Goal: Task Accomplishment & Management: Use online tool/utility

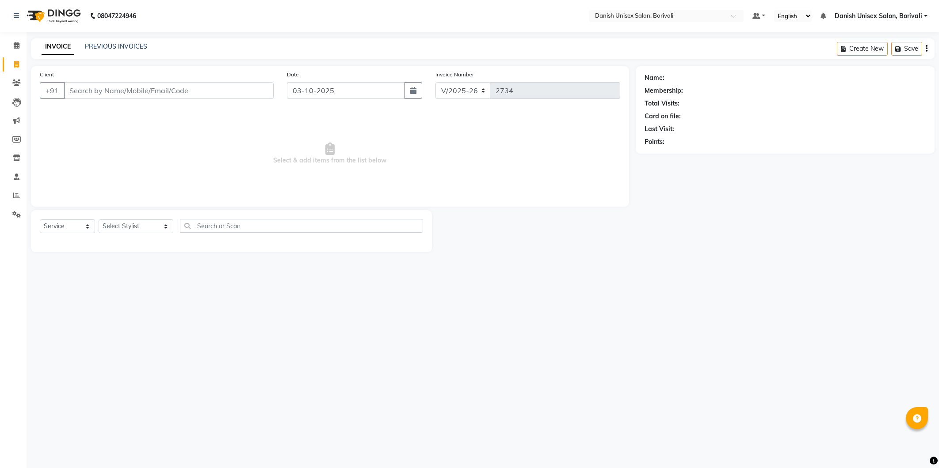
select select "7068"
select select "service"
click at [107, 95] on input "Client" at bounding box center [169, 90] width 210 height 17
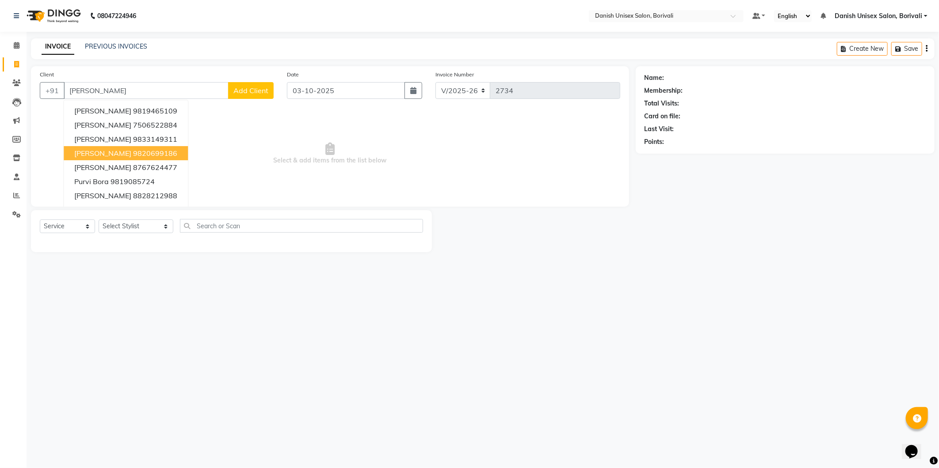
click at [107, 152] on span "[PERSON_NAME]" at bounding box center [102, 153] width 57 height 9
type input "9820699186"
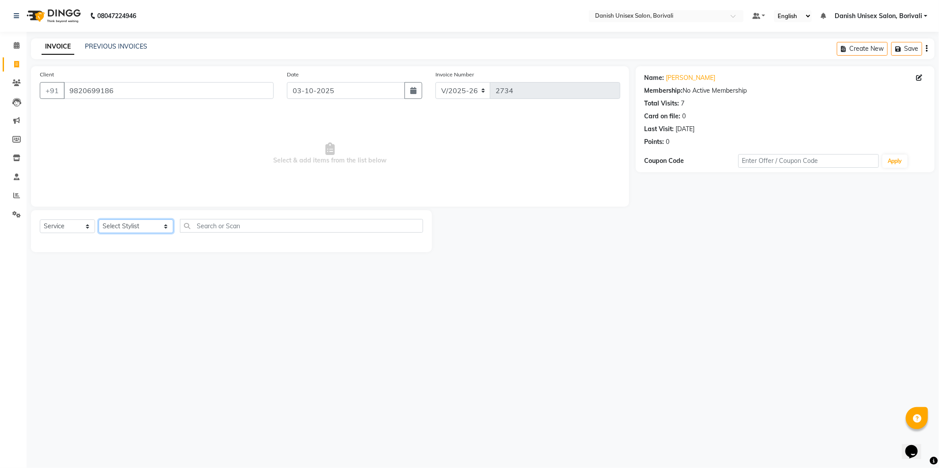
click at [118, 227] on select "Select Stylist [PERSON_NAME] Bheem [PERSON_NAME] Danish Unisex Salon, [PERSON_N…" at bounding box center [136, 227] width 75 height 14
select select "59611"
click at [99, 220] on select "Select Stylist [PERSON_NAME] Bheem [PERSON_NAME] Danish Unisex Salon, [PERSON_N…" at bounding box center [136, 227] width 75 height 14
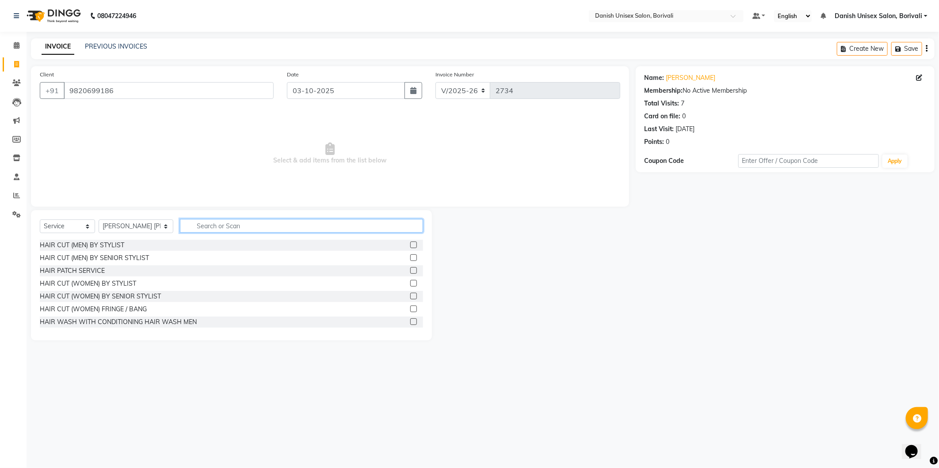
click at [222, 227] on input "text" at bounding box center [301, 226] width 243 height 14
type input "d fab"
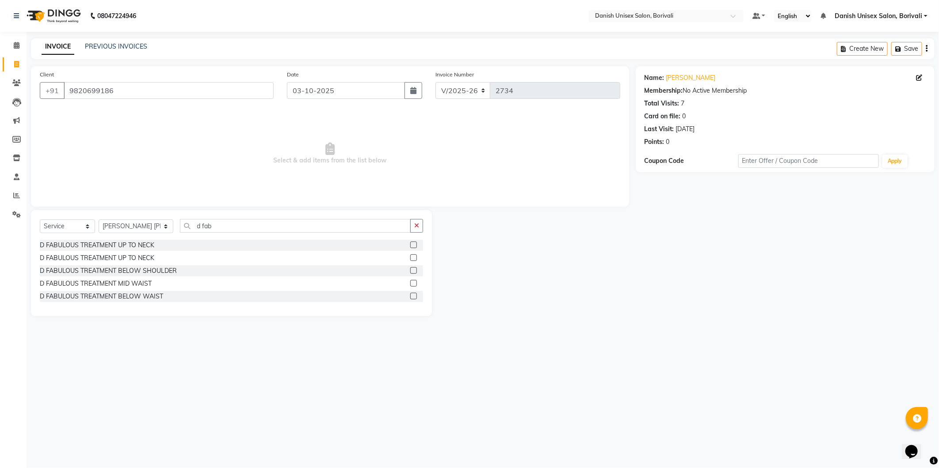
click at [414, 270] on label at bounding box center [413, 270] width 7 height 7
click at [414, 270] on input "checkbox" at bounding box center [413, 271] width 6 height 6
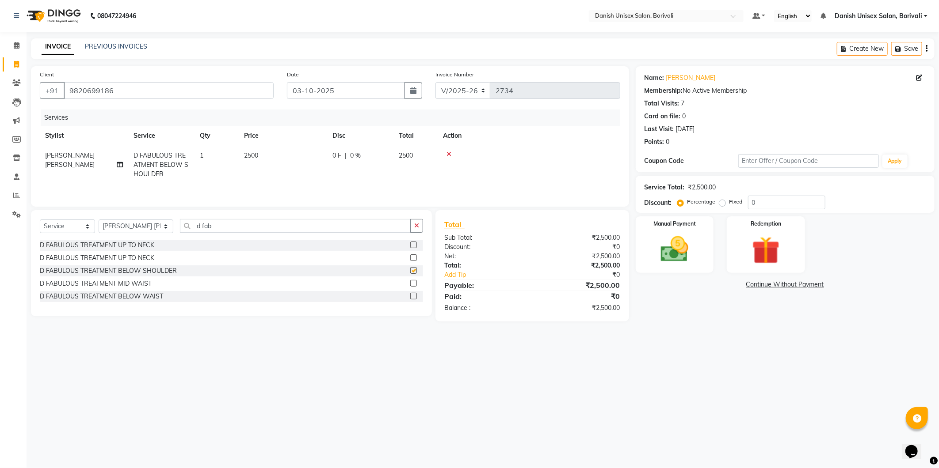
checkbox input "false"
click at [392, 152] on td "0 F | 0 %" at bounding box center [360, 165] width 66 height 38
select select "59611"
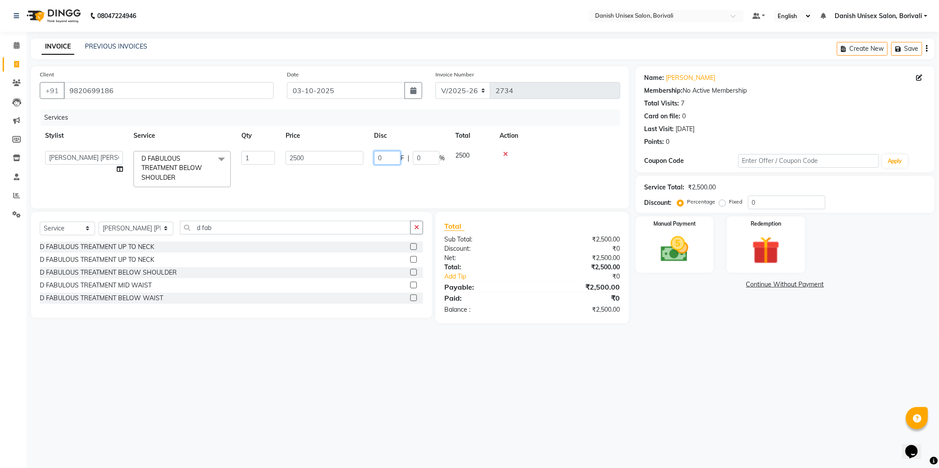
click at [374, 157] on input "0" at bounding box center [387, 158] width 27 height 14
type input "500"
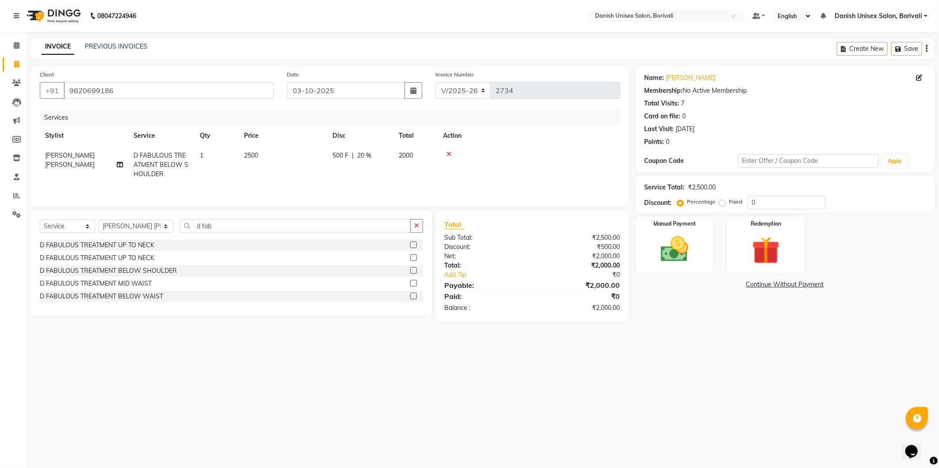
click at [444, 194] on div "Services Stylist Service Qty Price Disc Total Action [PERSON_NAME] [PERSON_NAME…" at bounding box center [330, 154] width 580 height 88
click at [701, 271] on div "Manual Payment" at bounding box center [674, 244] width 81 height 59
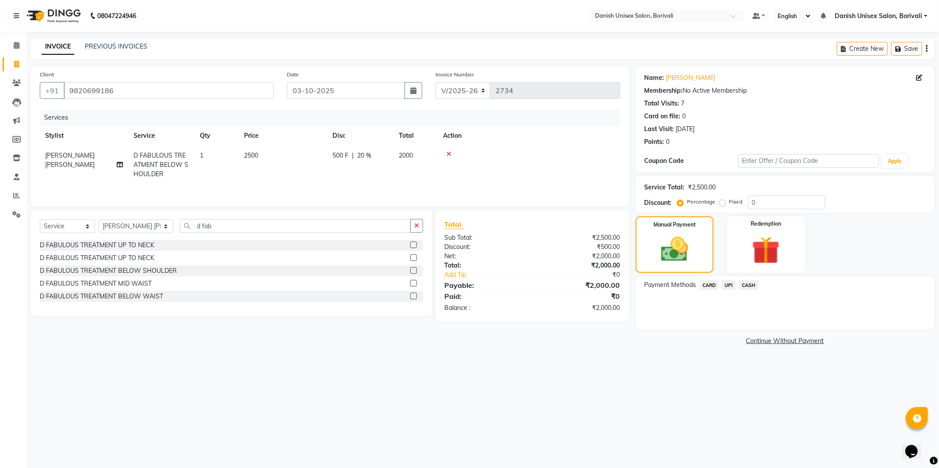
click at [751, 288] on span "CASH" at bounding box center [748, 285] width 19 height 10
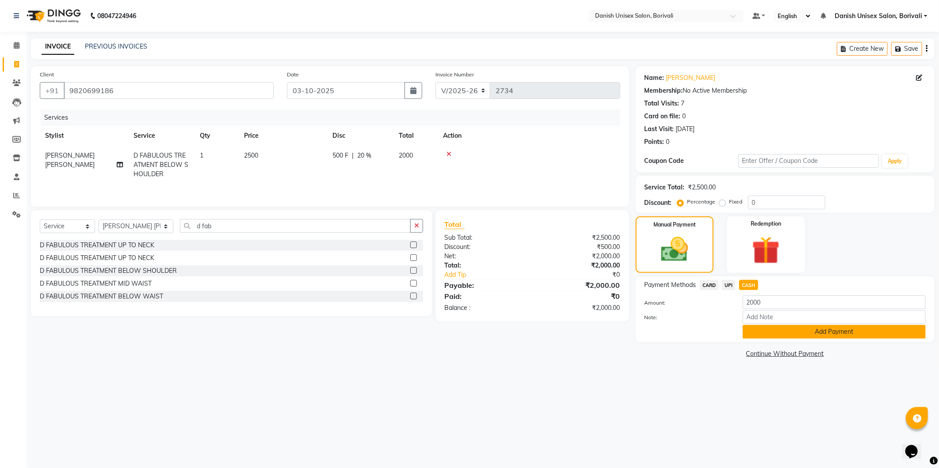
click at [759, 335] on button "Add Payment" at bounding box center [834, 332] width 183 height 14
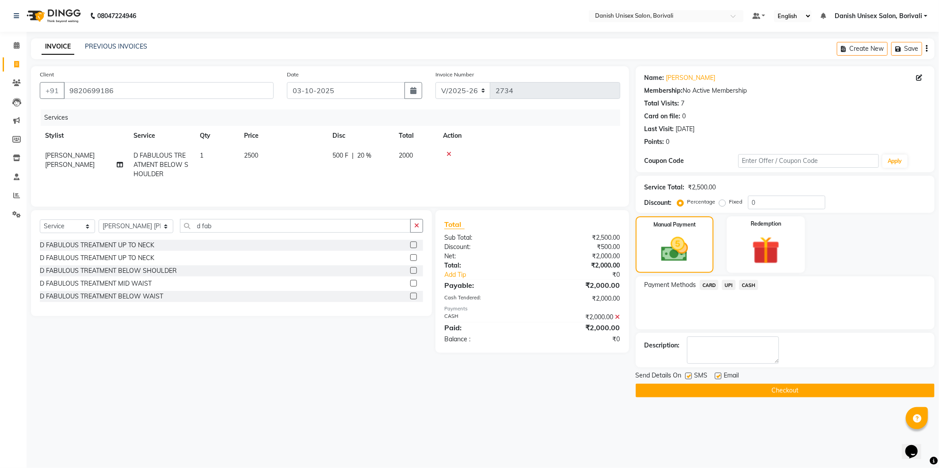
click at [754, 386] on button "Checkout" at bounding box center [785, 391] width 299 height 14
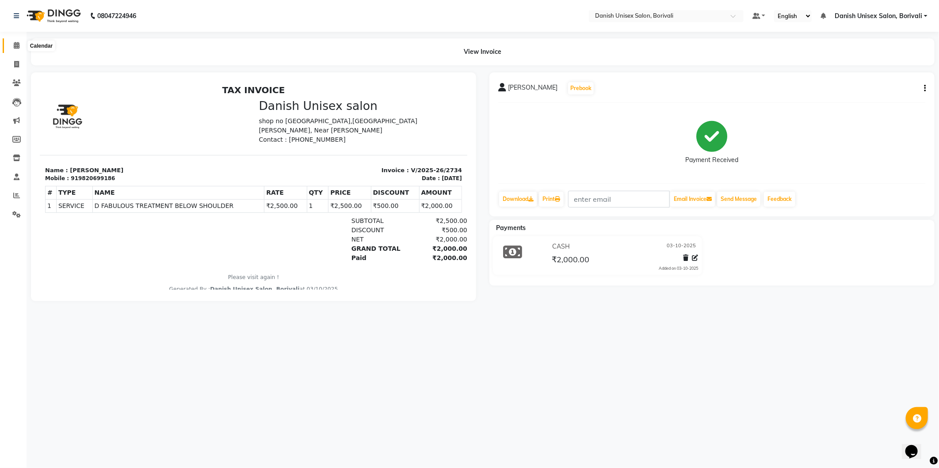
click at [15, 45] on icon at bounding box center [17, 45] width 6 height 7
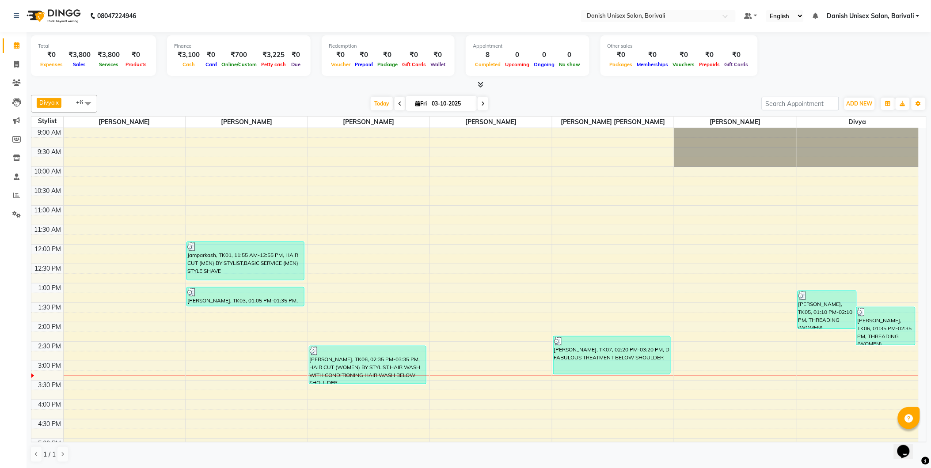
click at [919, 16] on link "Danish Unisex Salon, Borivali" at bounding box center [873, 15] width 93 height 9
click at [893, 59] on link "Sign out" at bounding box center [874, 61] width 81 height 14
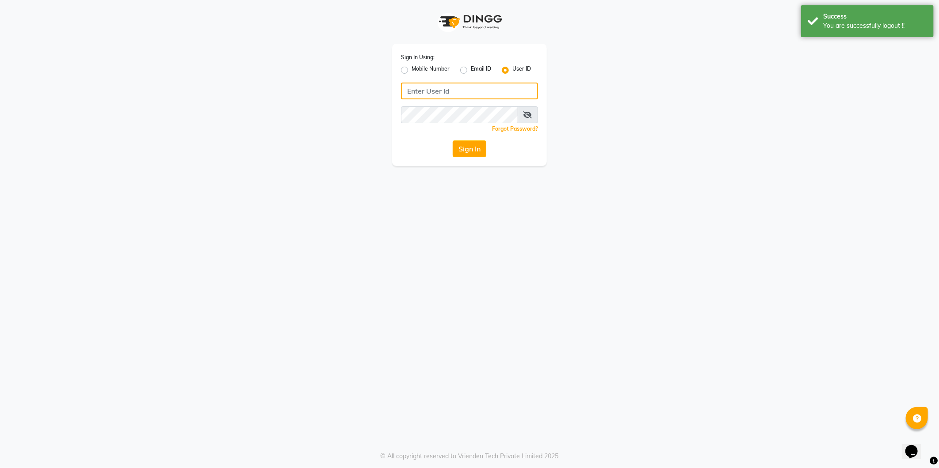
type input "9372078213"
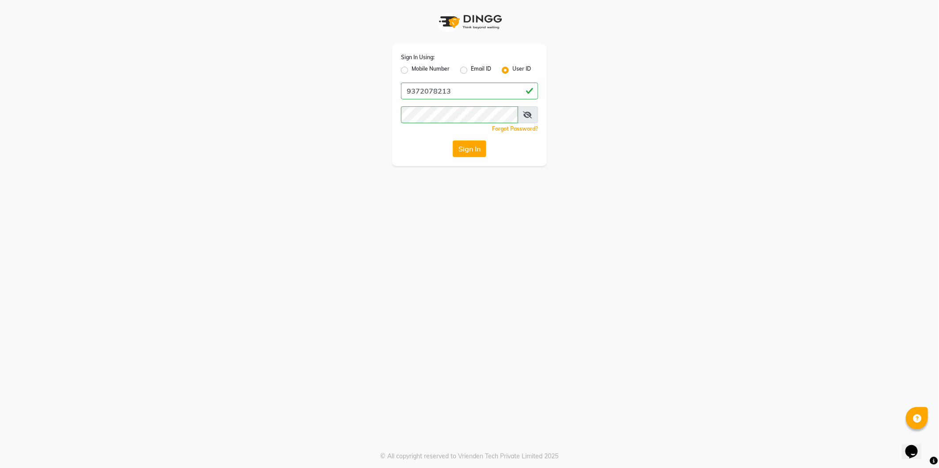
click at [411, 69] on label "Mobile Number" at bounding box center [430, 70] width 38 height 11
click at [411, 69] on input "Mobile Number" at bounding box center [414, 68] width 6 height 6
radio input "true"
radio input "false"
click at [512, 67] on label "User ID" at bounding box center [521, 70] width 19 height 11
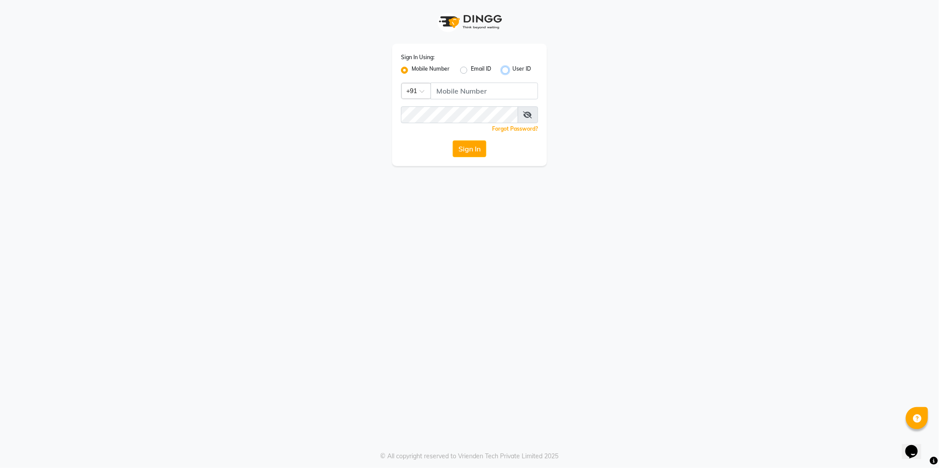
click at [512, 67] on input "User ID" at bounding box center [515, 68] width 6 height 6
radio input "true"
radio input "false"
click at [494, 90] on input "Username" at bounding box center [469, 91] width 137 height 17
type input "[PERSON_NAME]"
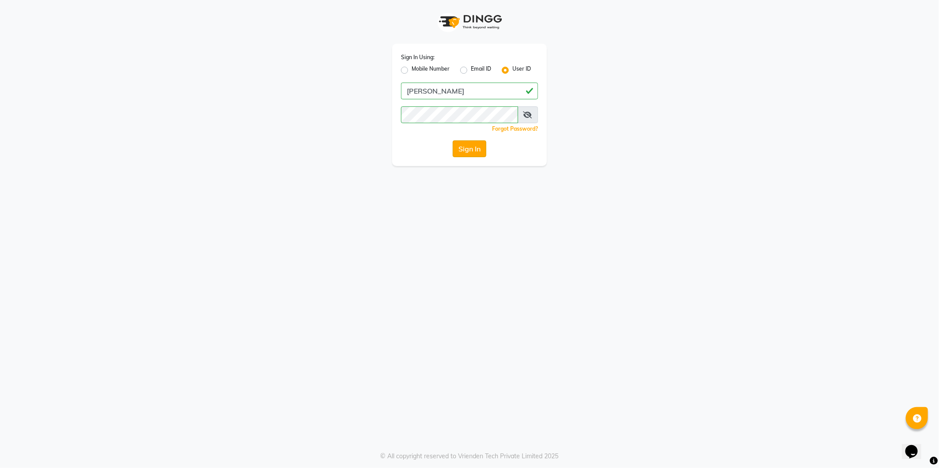
click at [465, 146] on button "Sign In" at bounding box center [470, 149] width 34 height 17
